Goal: Transaction & Acquisition: Purchase product/service

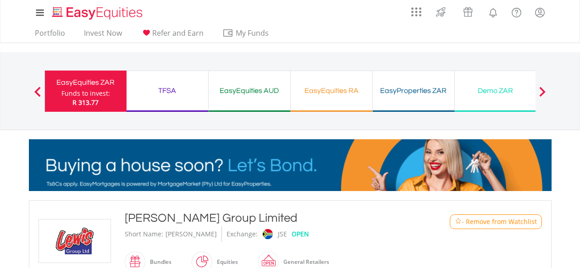
scroll to position [380, 0]
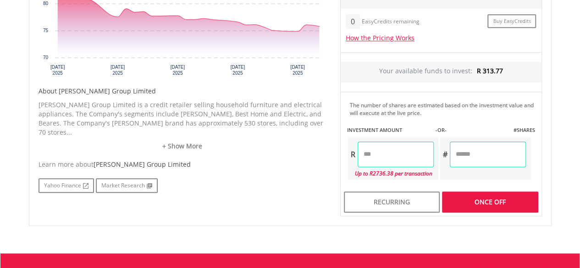
type input "******"
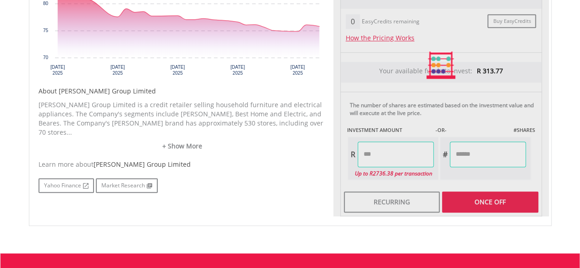
click at [471, 155] on div "Last Updated Price: 15-min. Delay* Price Update Cost: 2 Credits Request A Price…" at bounding box center [440, 65] width 215 height 303
type input "******"
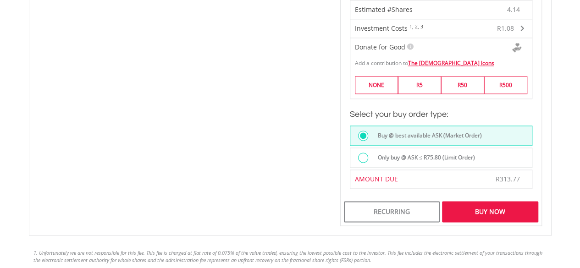
scroll to position [610, 0]
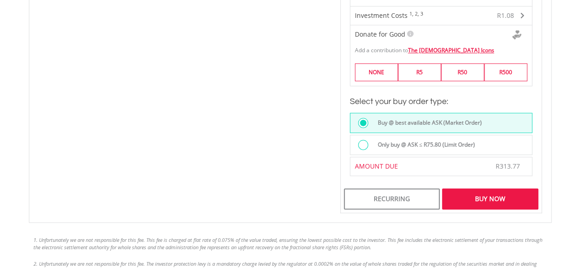
click at [501, 195] on div "Buy Now" at bounding box center [490, 198] width 96 height 21
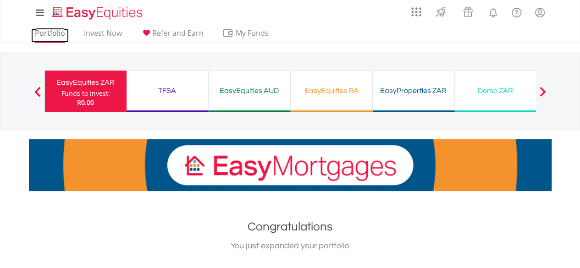
click at [53, 33] on link "Portfolio" at bounding box center [50, 35] width 38 height 14
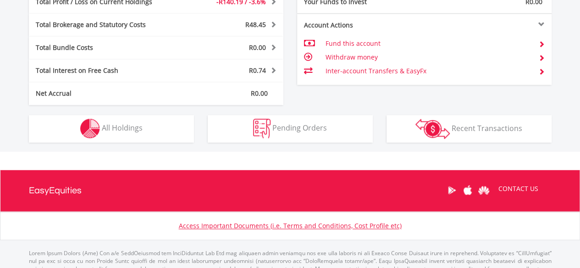
scroll to position [88, 174]
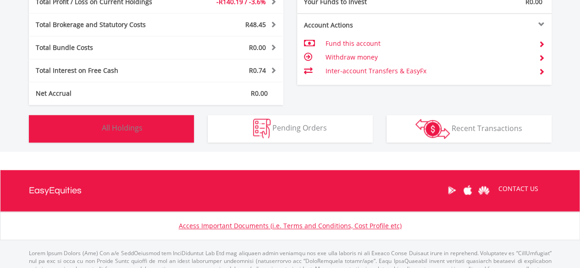
click at [115, 129] on span "All Holdings" at bounding box center [122, 128] width 41 height 10
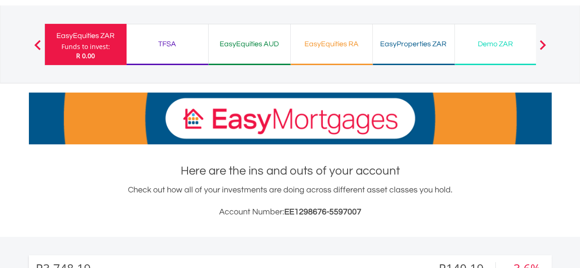
scroll to position [0, 0]
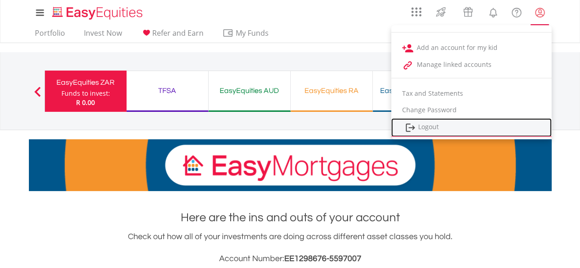
click at [442, 128] on link "Logout" at bounding box center [471, 127] width 160 height 19
